Goal: Task Accomplishment & Management: Use online tool/utility

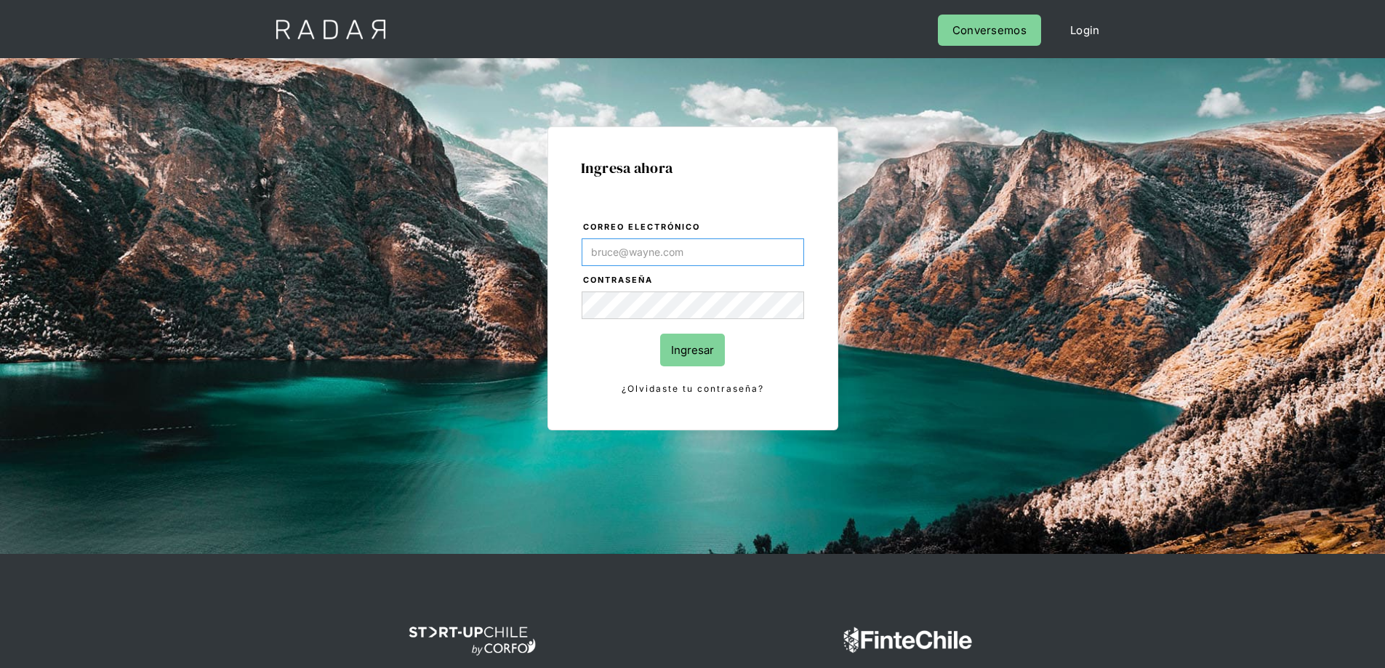
click at [638, 244] on input "Correo electrónico" at bounding box center [693, 252] width 222 height 28
paste input "Operations@localpayment.com"
type input "Operations@localpayment.com"
click at [678, 347] on input "Ingresar" at bounding box center [692, 350] width 65 height 33
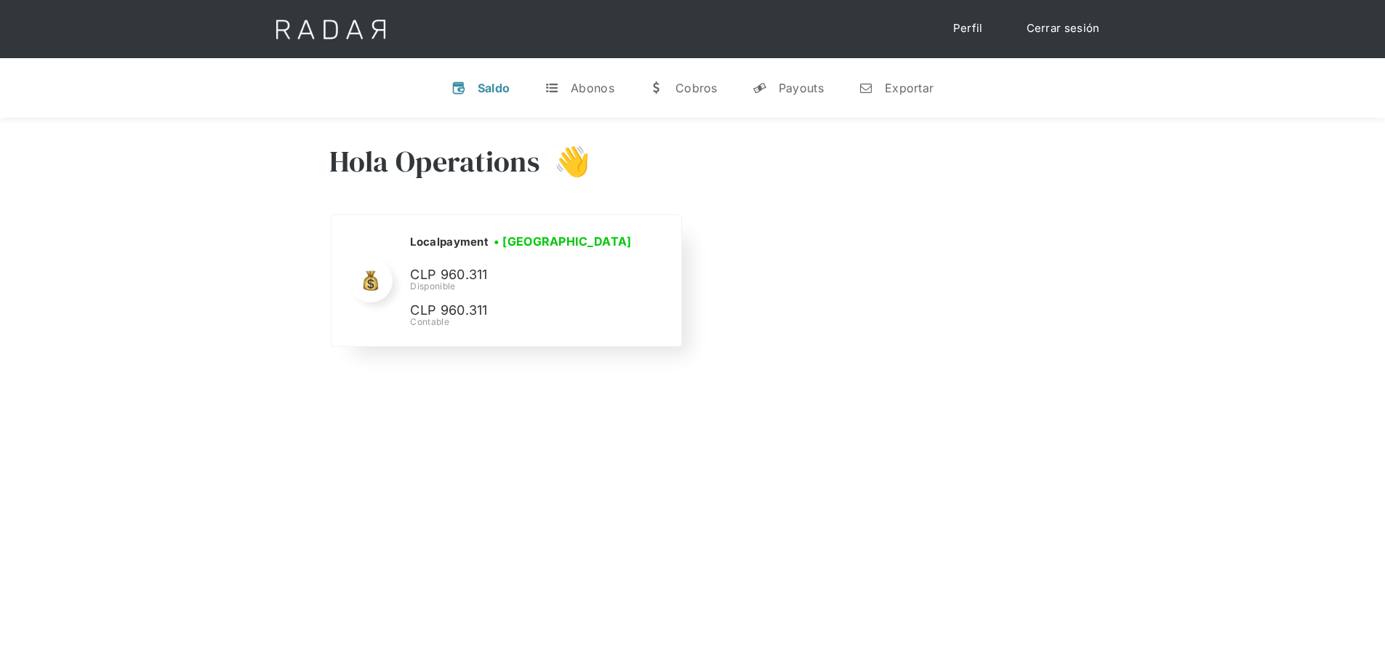
click at [534, 298] on div "Localpayment • [GEOGRAPHIC_DATA] • Desconectada CLP 960.311 Disponible CLP 960.…" at bounding box center [523, 281] width 226 height 96
click at [492, 255] on div "Localpayment • [GEOGRAPHIC_DATA] • Desconectada CLP 960.311 Disponible CLP 960.…" at bounding box center [523, 281] width 226 height 96
click at [912, 87] on div "Exportar" at bounding box center [909, 88] width 49 height 15
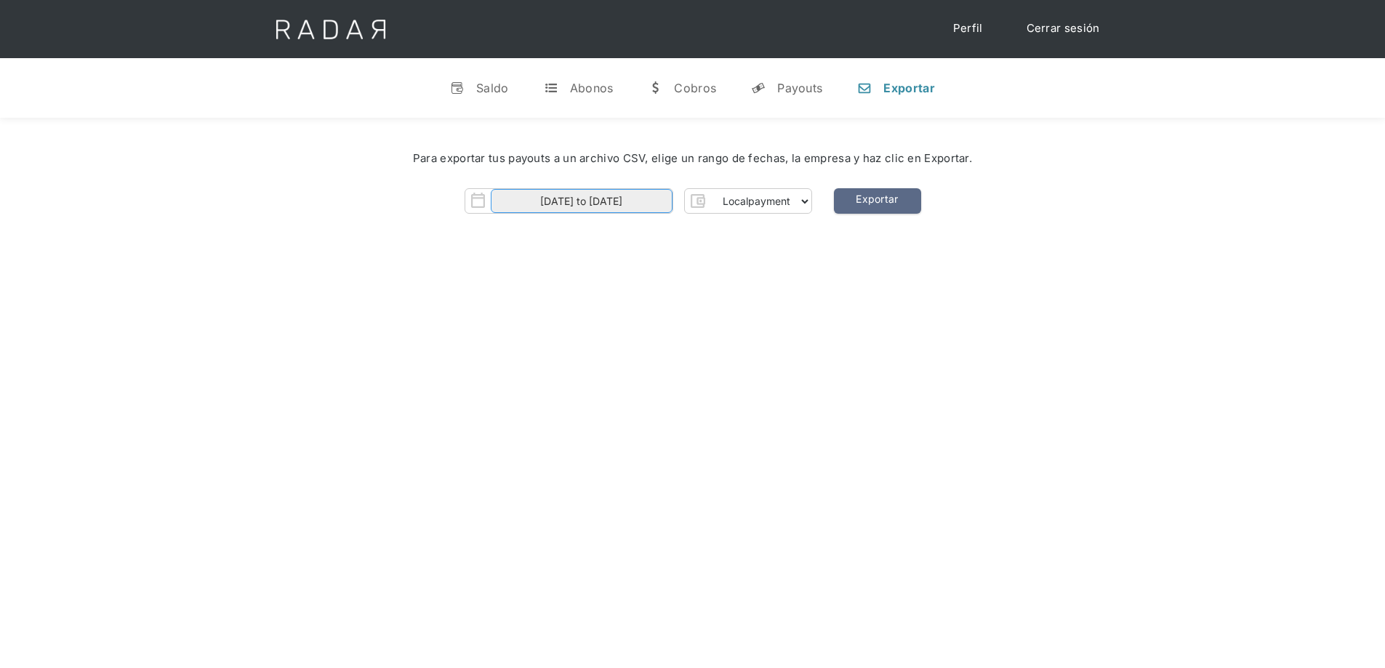
click at [619, 202] on input "[DATE] to [DATE]" at bounding box center [582, 201] width 182 height 24
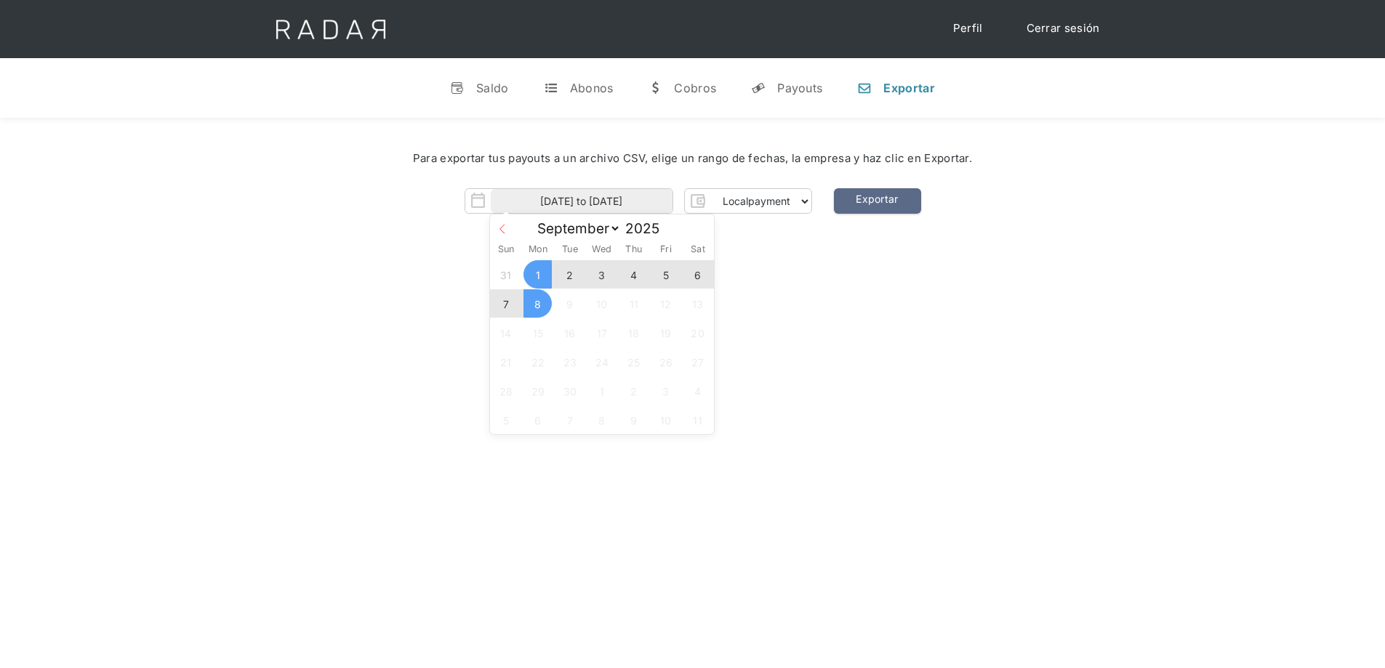
click at [499, 231] on icon at bounding box center [502, 229] width 10 height 10
select select "7"
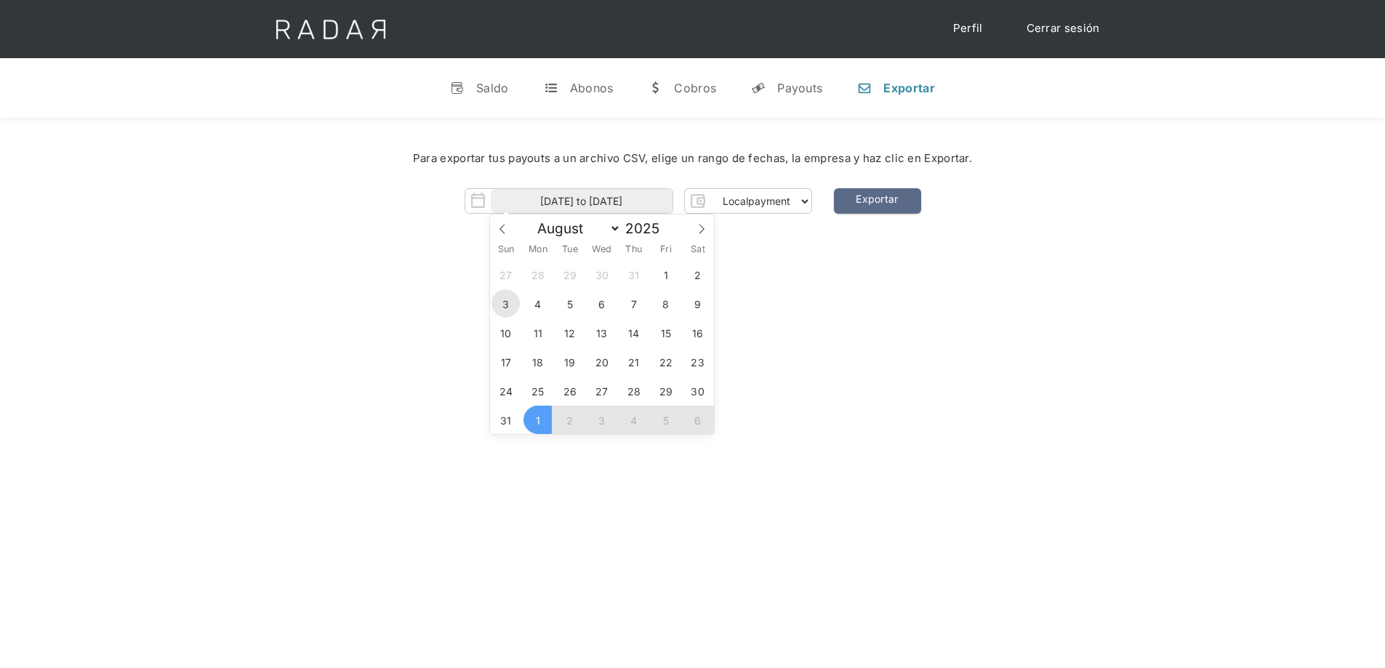
click at [511, 303] on span "3" at bounding box center [505, 303] width 28 height 28
click at [664, 275] on span "1" at bounding box center [665, 274] width 28 height 28
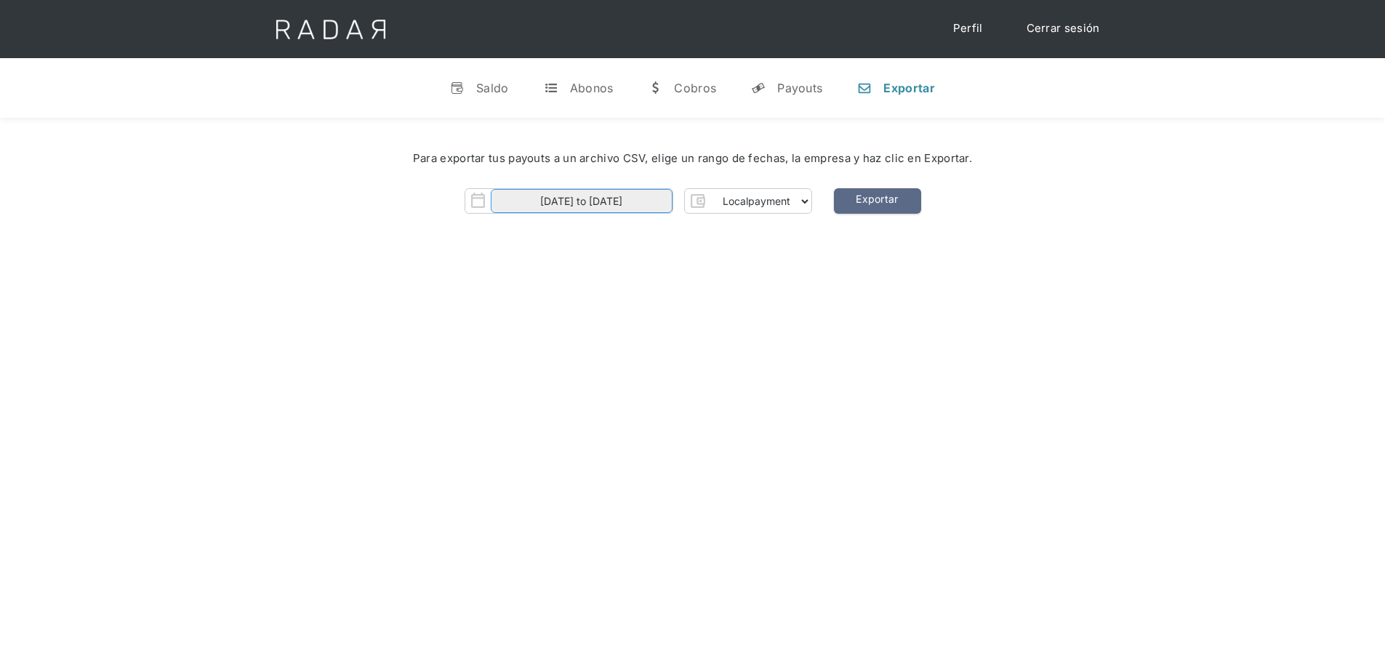
click at [640, 202] on input "[DATE] to [DATE]" at bounding box center [582, 201] width 182 height 24
click at [669, 278] on span "1" at bounding box center [665, 274] width 28 height 28
type input "[DATE]"
click at [701, 230] on icon at bounding box center [701, 229] width 10 height 10
select select "8"
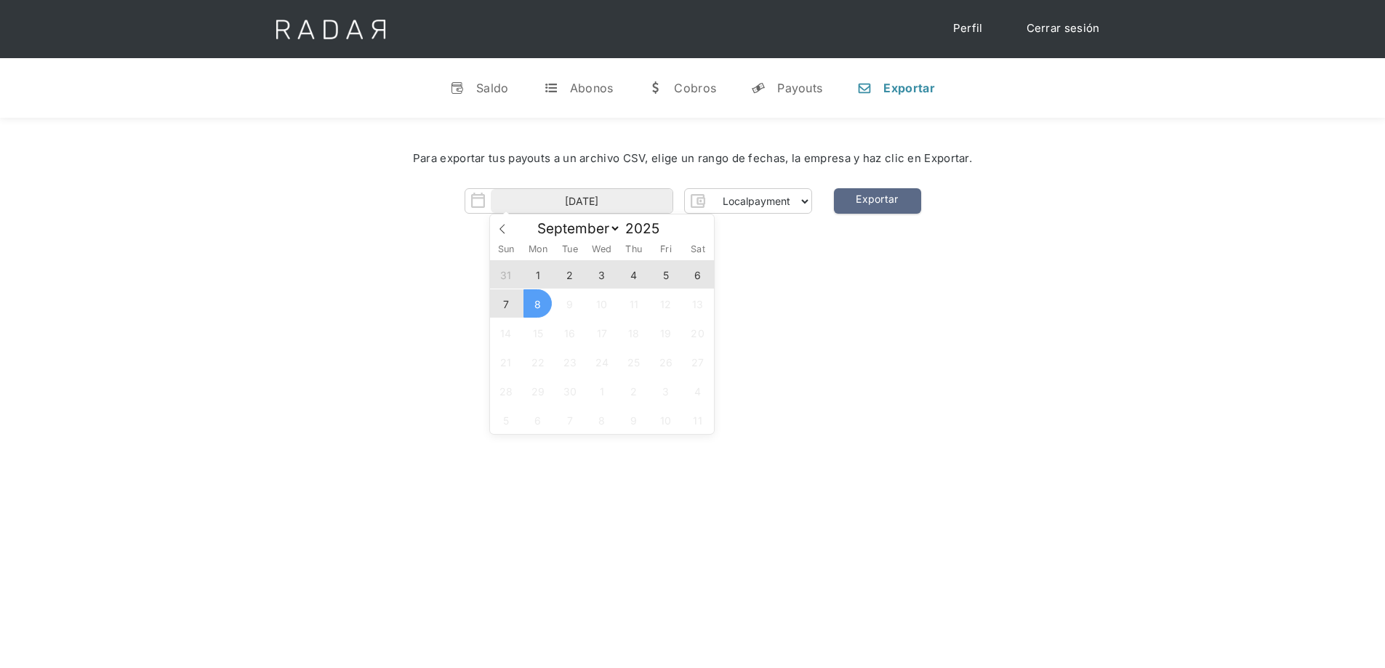
click at [547, 307] on span "8" at bounding box center [537, 303] width 28 height 28
type input "[DATE] to [DATE]"
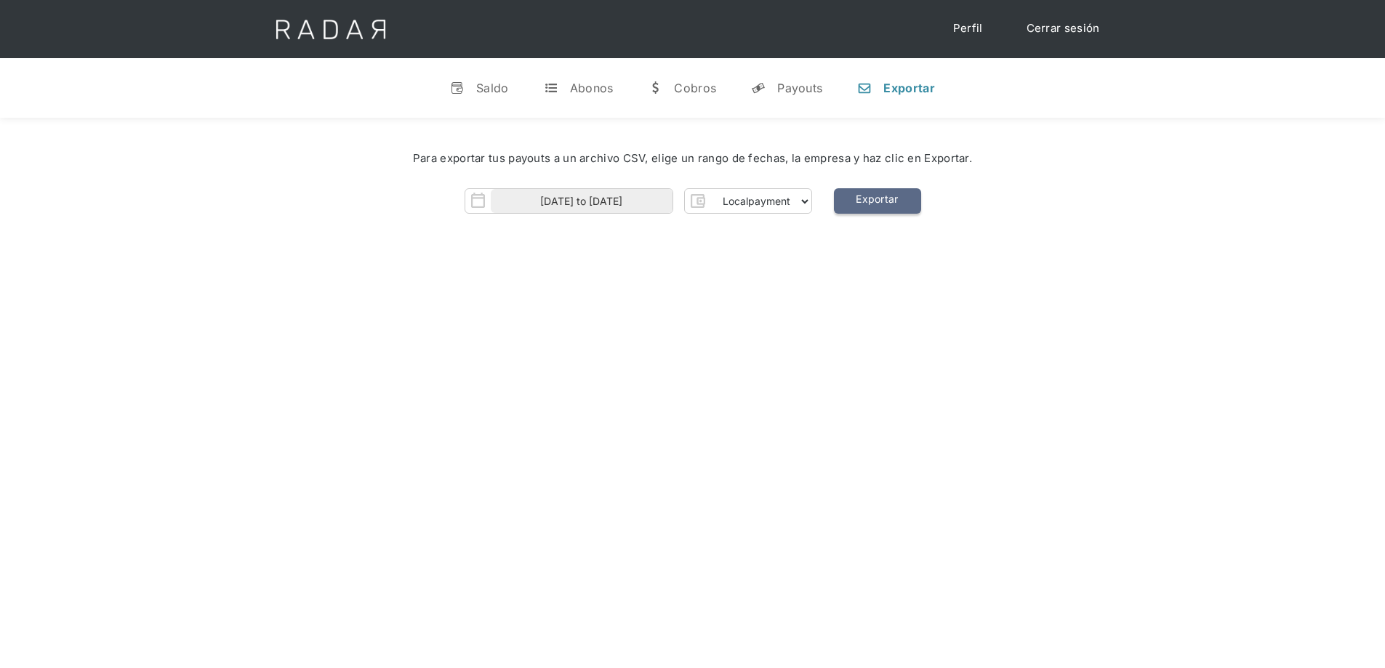
click at [877, 201] on link "Exportar" at bounding box center [877, 200] width 87 height 25
click at [777, 204] on select "Localpayment" at bounding box center [760, 201] width 101 height 23
click at [933, 291] on div "Hola Operations 👋 Cargando tus cuentas... Nombre de la empresa • [GEOGRAPHIC_DA…" at bounding box center [692, 452] width 1385 height 668
click at [509, 92] on div "Saldo" at bounding box center [492, 88] width 33 height 15
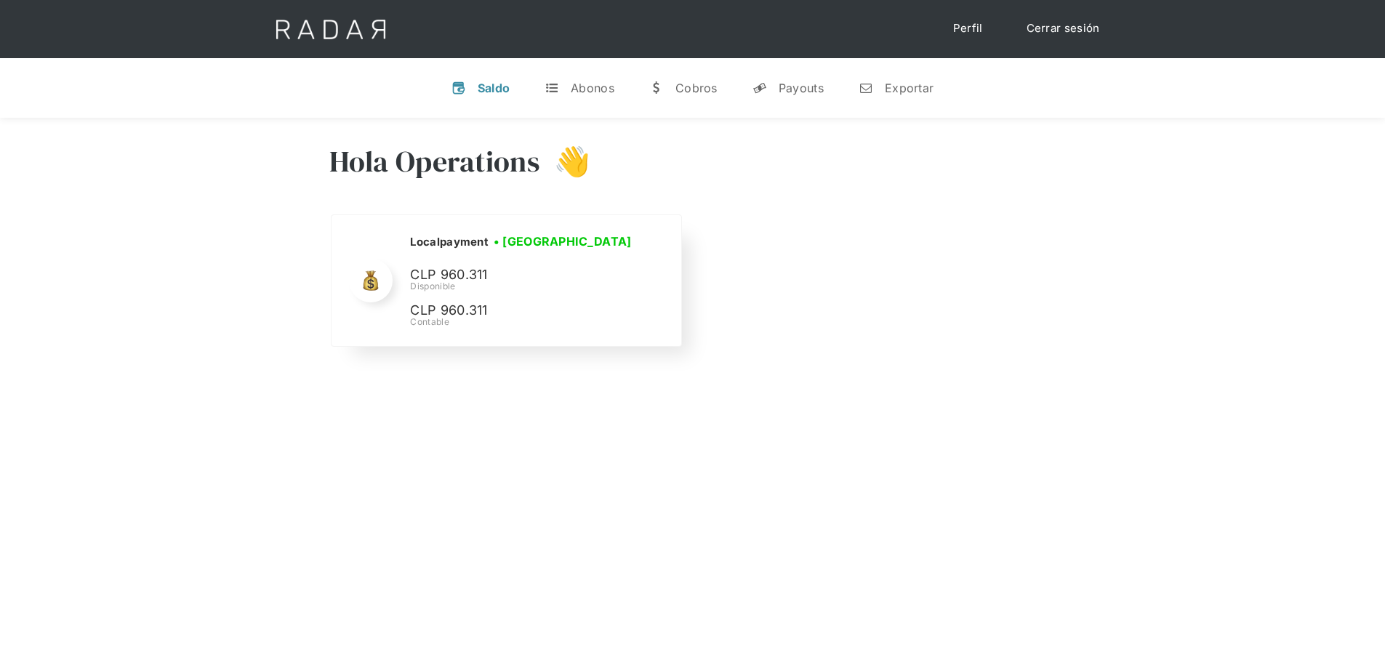
click at [478, 294] on div "Localpayment • [GEOGRAPHIC_DATA] • Desconectada CLP 960.311 Disponible CLP 960.…" at bounding box center [523, 281] width 226 height 96
click at [488, 298] on div "Localpayment • [GEOGRAPHIC_DATA] • Desconectada CLP 960.311 Disponible CLP 960.…" at bounding box center [523, 281] width 226 height 96
click at [600, 95] on link "t Abonos" at bounding box center [579, 88] width 93 height 38
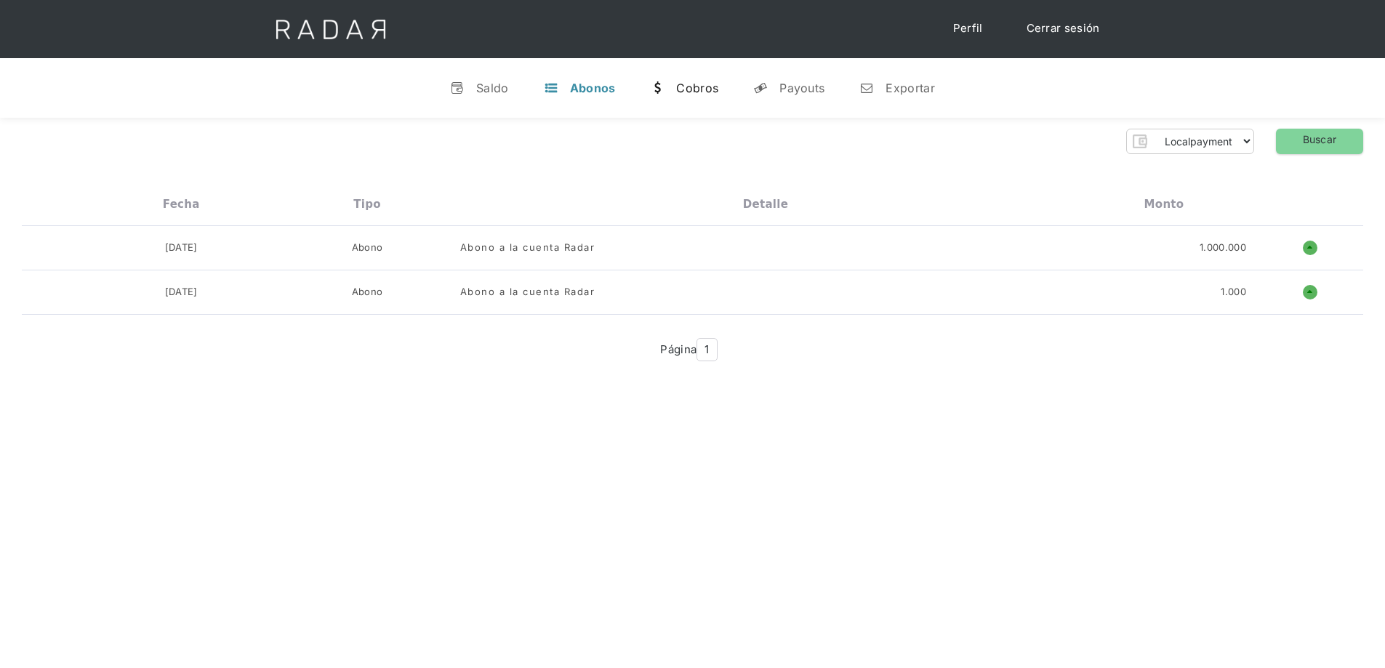
click at [688, 87] on div "Cobros" at bounding box center [697, 88] width 42 height 15
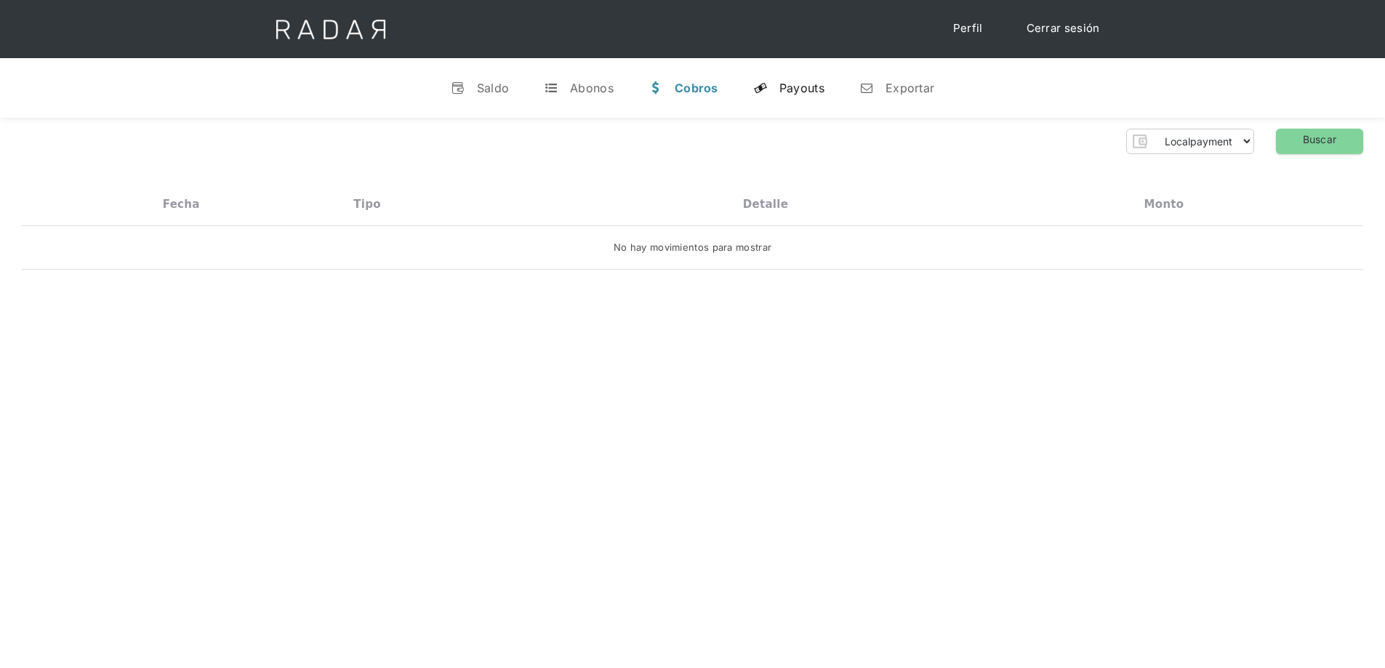
click at [792, 93] on div "Payouts" at bounding box center [801, 88] width 45 height 15
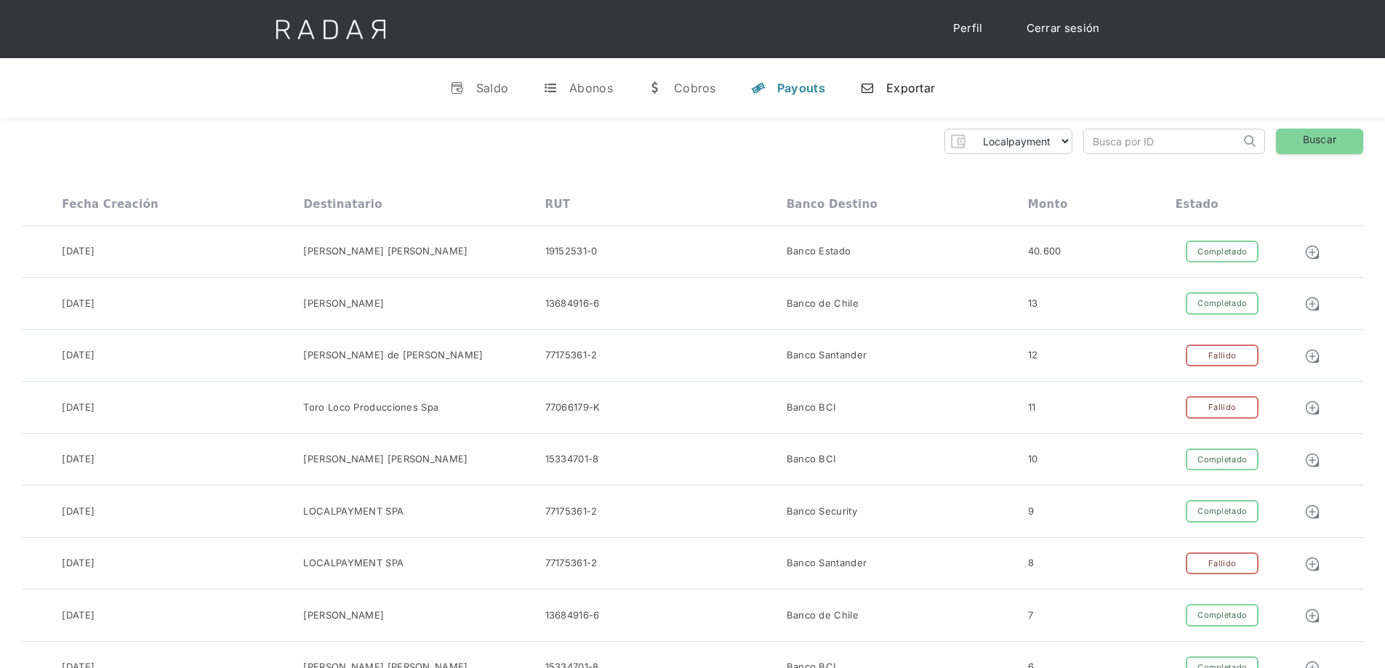
click at [923, 95] on link "n Exportar" at bounding box center [897, 88] width 98 height 38
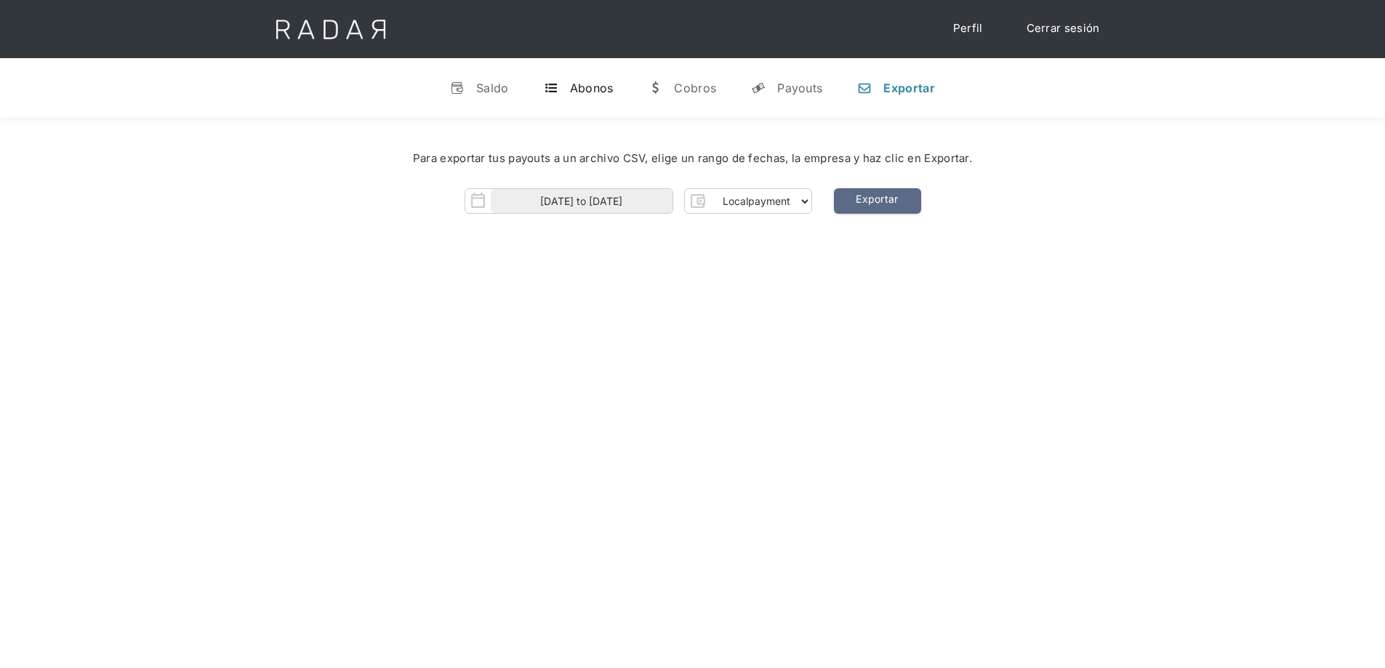
click at [582, 98] on link "t Abonos" at bounding box center [578, 88] width 93 height 38
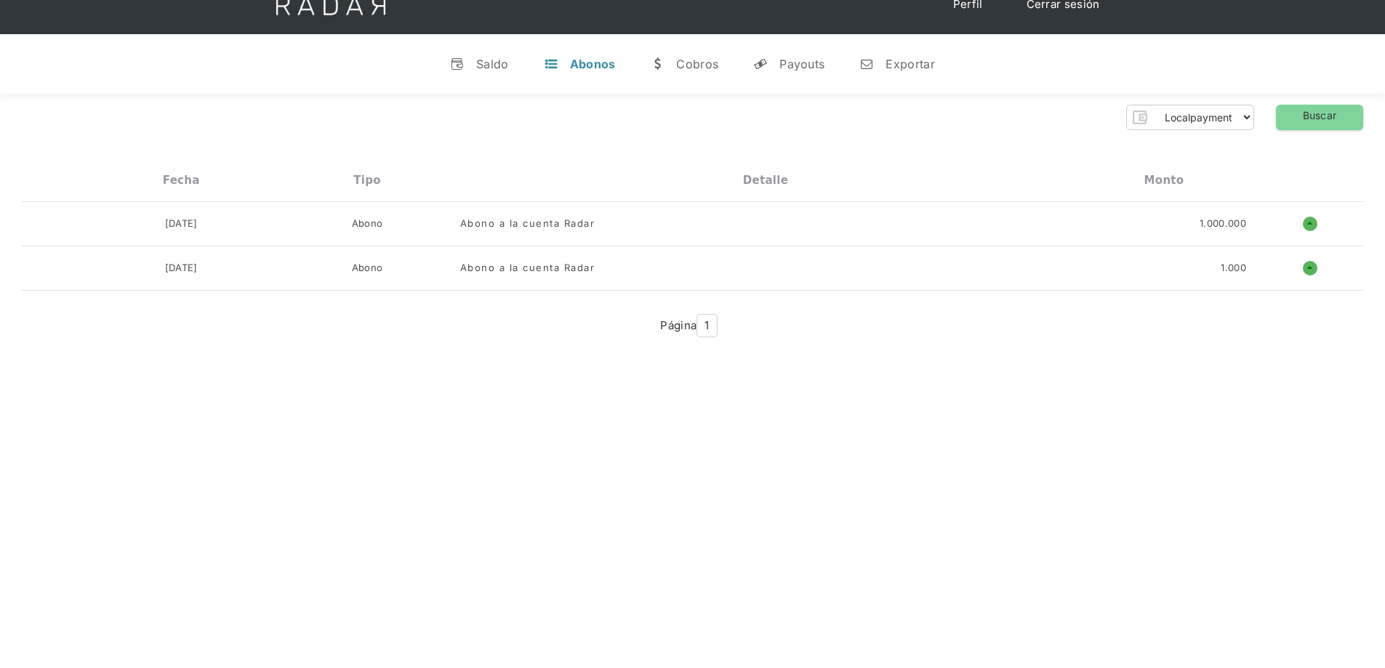
scroll to position [73, 0]
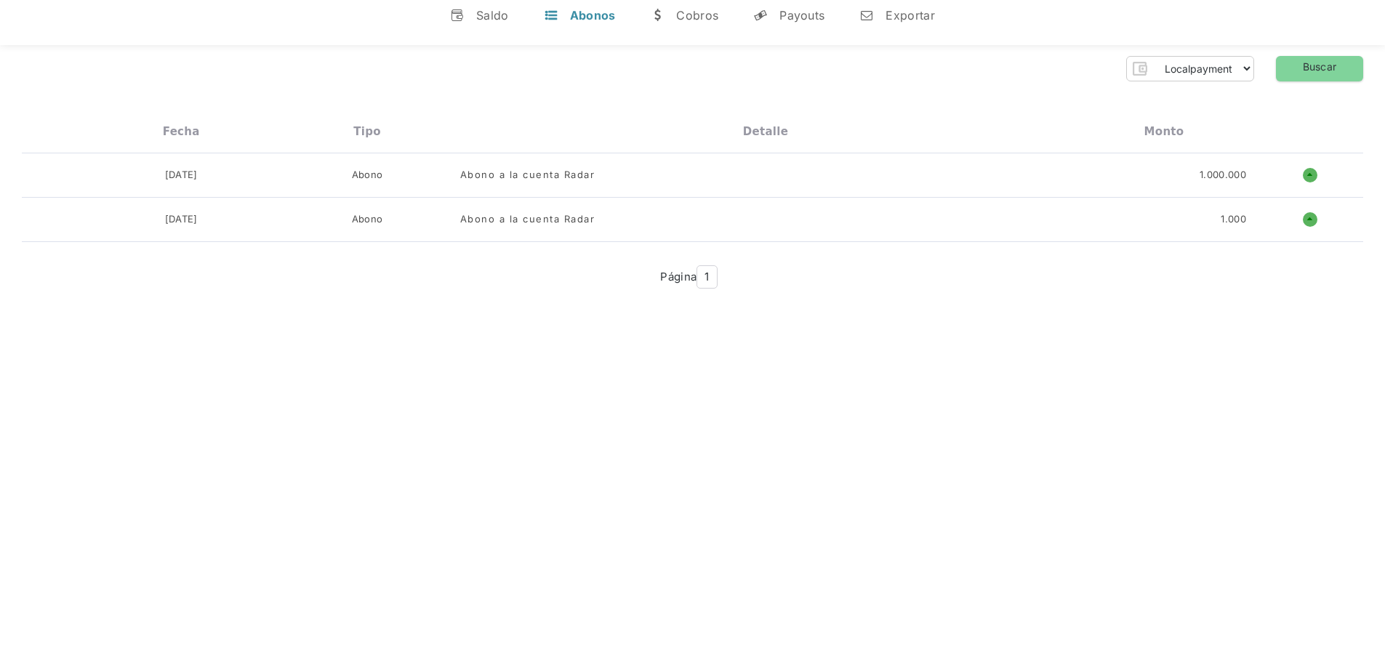
drag, startPoint x: 760, startPoint y: 476, endPoint x: 569, endPoint y: 411, distance: 201.1
click at [748, 470] on div "Hola Operations 👋 Cargando tus cuentas... Nombre de la empresa • [GEOGRAPHIC_DA…" at bounding box center [692, 379] width 1385 height 668
click at [484, 21] on div "Saldo" at bounding box center [492, 15] width 33 height 15
